Goal: Information Seeking & Learning: Learn about a topic

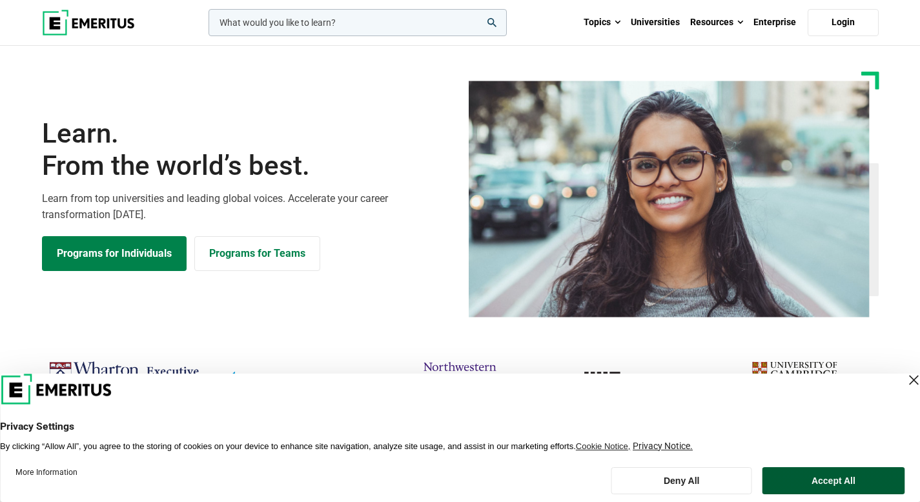
click at [866, 471] on button "Accept All" at bounding box center [833, 480] width 142 height 27
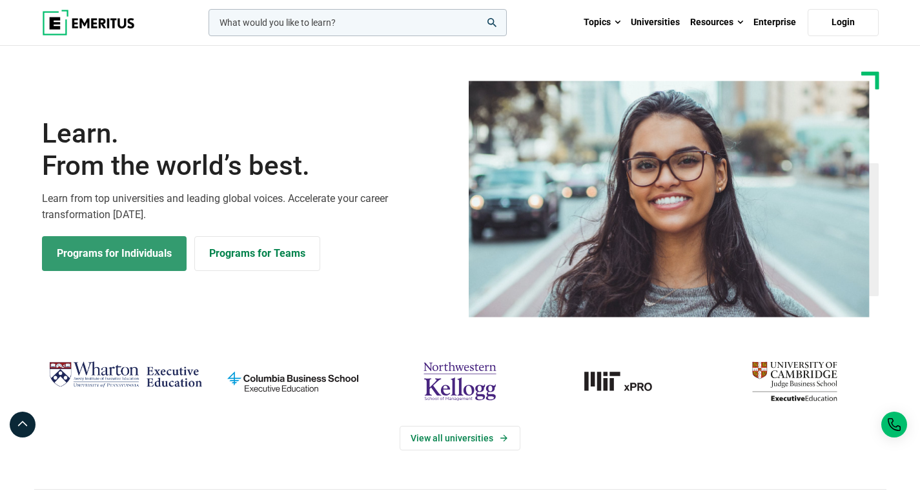
click at [127, 258] on link "Programs for Individuals" at bounding box center [114, 253] width 145 height 35
